Goal: Use online tool/utility: Utilize a website feature to perform a specific function

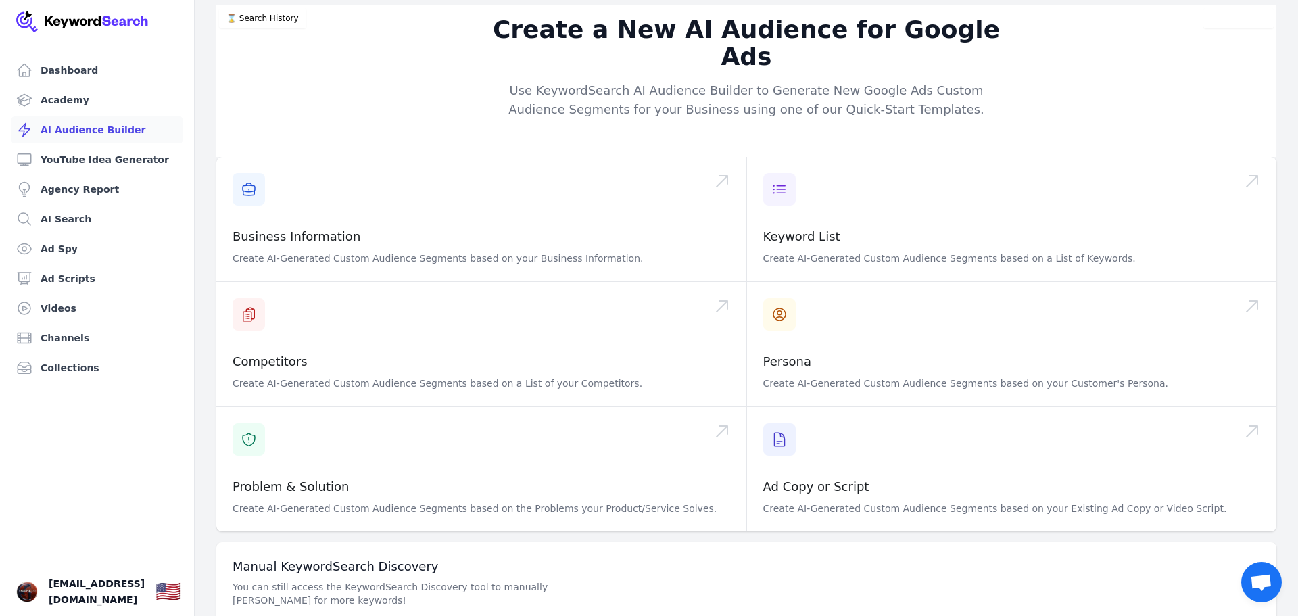
scroll to position [29, 0]
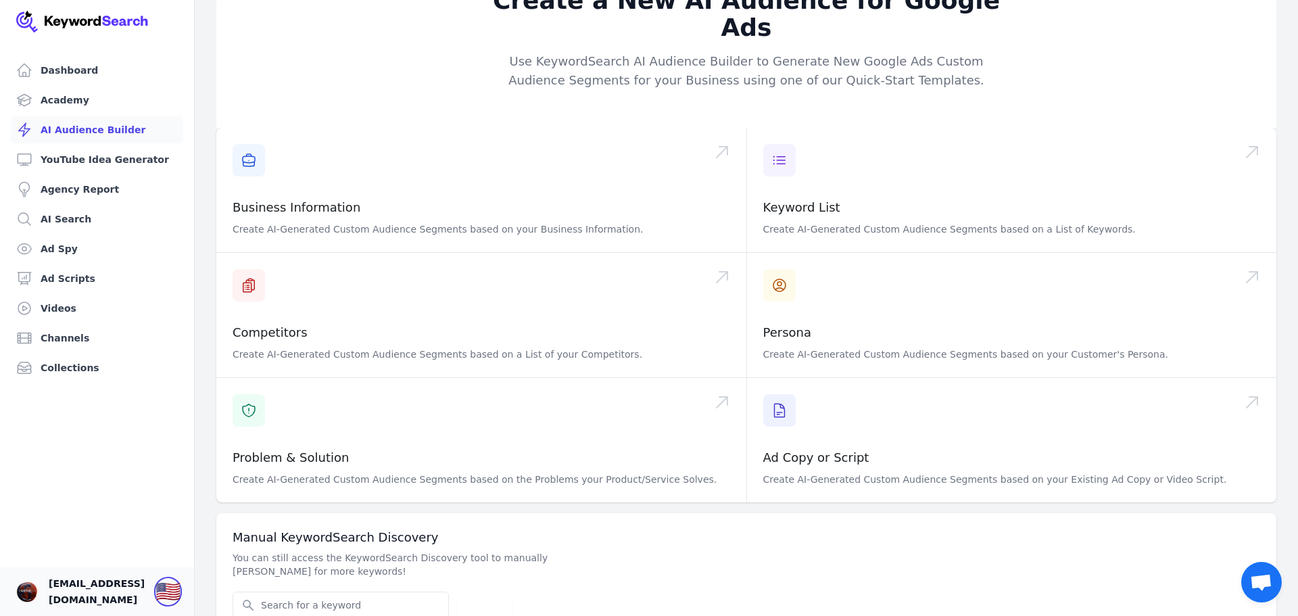
click at [181, 588] on div "🇺🇸" at bounding box center [168, 592] width 25 height 24
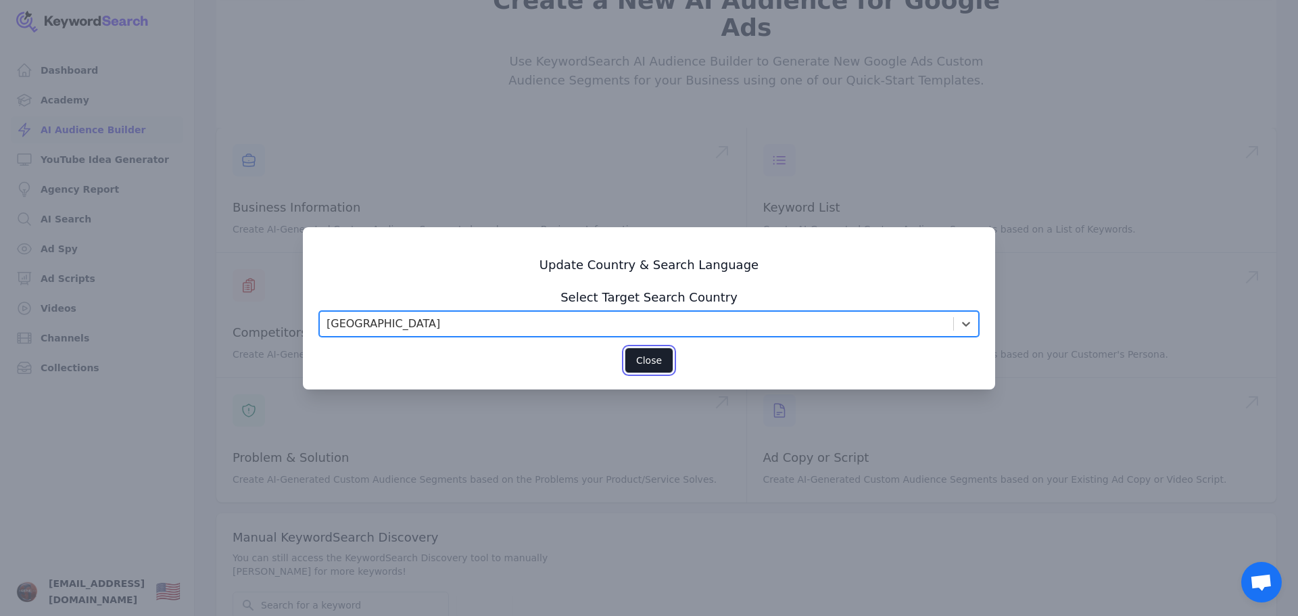
click at [640, 366] on button "Close" at bounding box center [649, 361] width 49 height 26
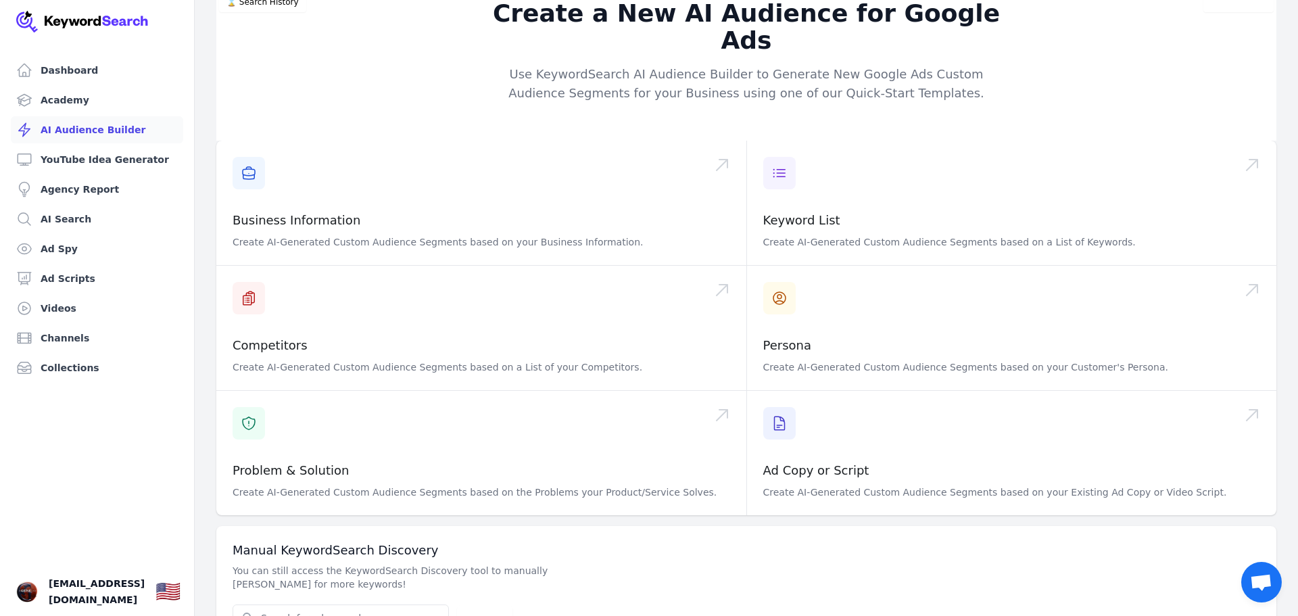
scroll to position [0, 0]
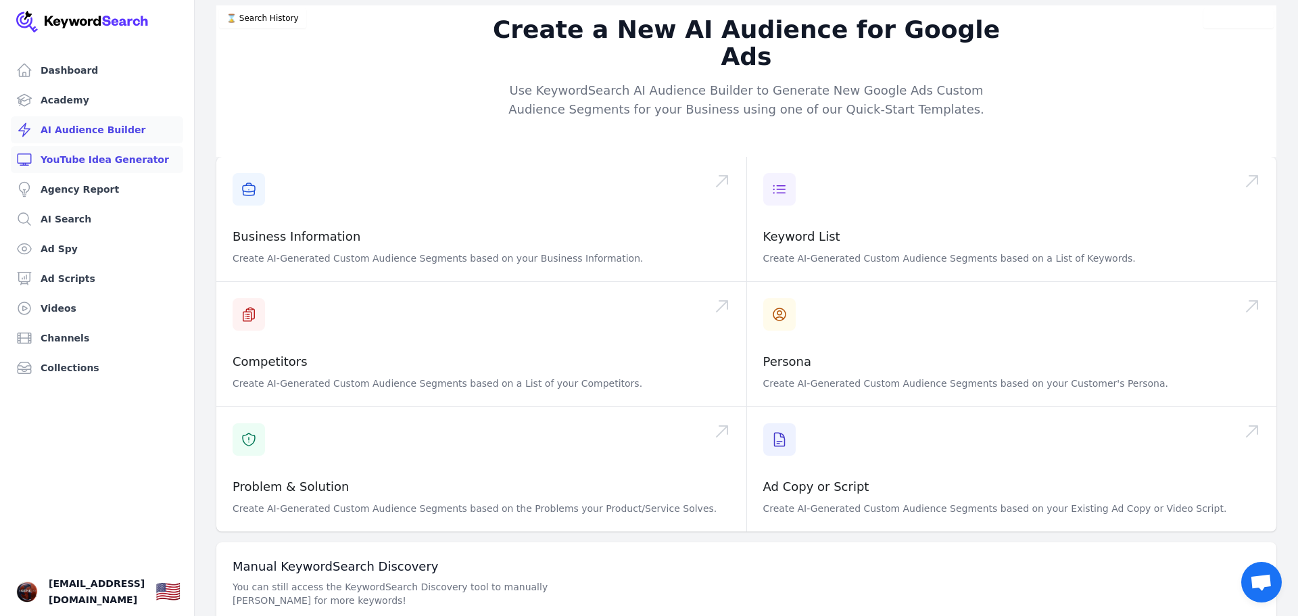
click at [93, 158] on link "YouTube Idea Generator" at bounding box center [97, 159] width 172 height 27
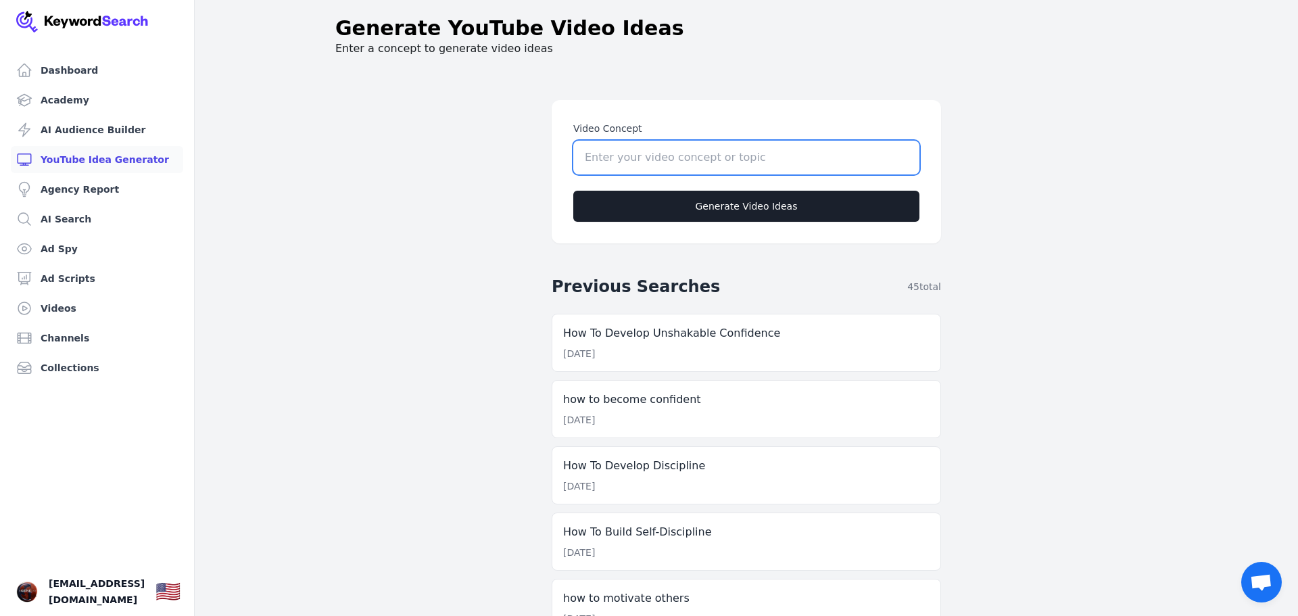
click at [674, 149] on input "Video Concept" at bounding box center [746, 158] width 346 height 34
paste input "what is self worth to you [MEDICAL_DATA]"
type input "what is self worth to you [MEDICAL_DATA]"
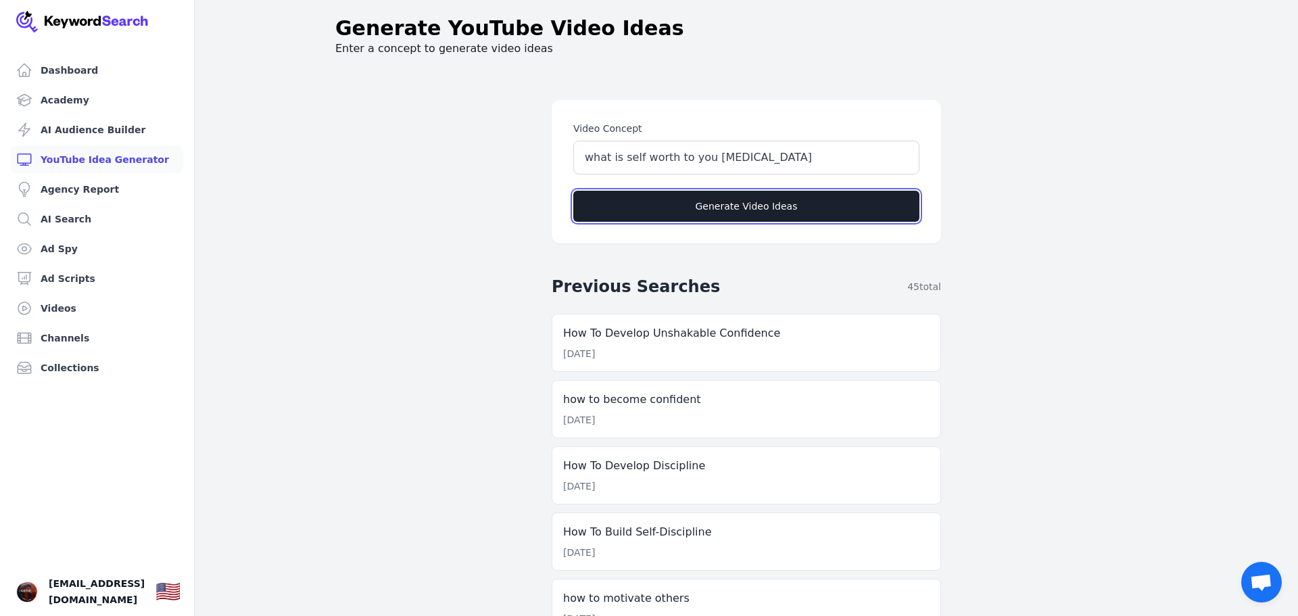
click at [827, 208] on button "Generate Video Ideas" at bounding box center [746, 206] width 346 height 31
